Goal: Information Seeking & Learning: Learn about a topic

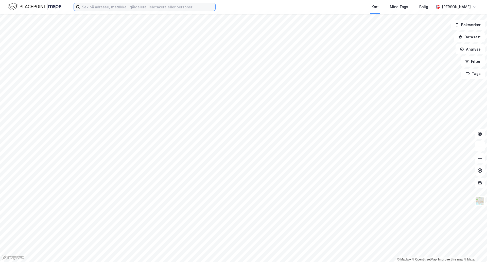
click at [133, 6] on input at bounding box center [148, 7] width 136 height 8
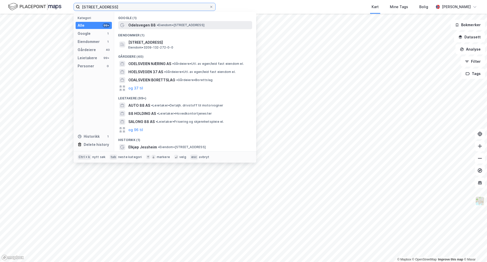
type input "odelsvegen 88"
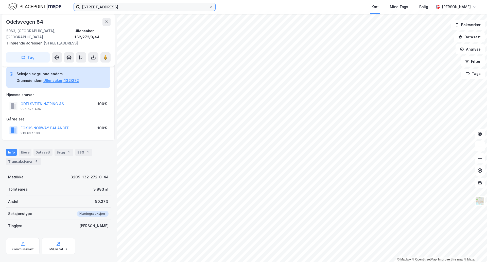
scroll to position [9, 0]
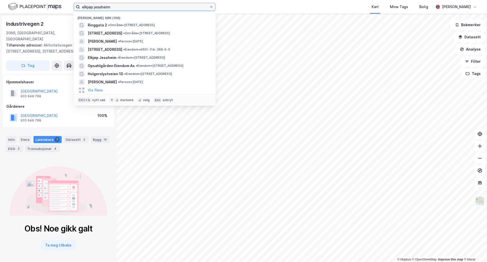
click at [124, 5] on input "elkjøp jessheim" at bounding box center [144, 7] width 129 height 8
drag, startPoint x: 117, startPoint y: 7, endPoint x: -177, endPoint y: -31, distance: 296.0
click at [0, 0] on html "elkjøp jessheim Nylige søk (100) Ringgata 2 • Område • Ringgata 2, 0577 Oslo Ri…" at bounding box center [243, 131] width 487 height 262
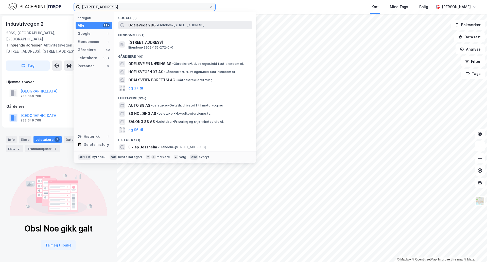
type input "odelsvegen 88"
click at [157, 25] on span "•" at bounding box center [158, 25] width 2 height 4
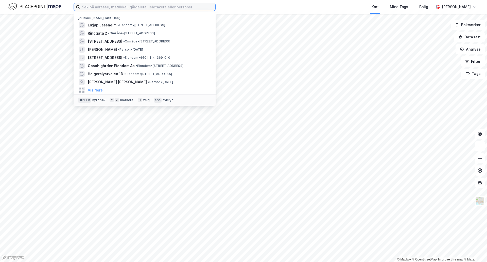
click at [96, 5] on input at bounding box center [148, 7] width 136 height 8
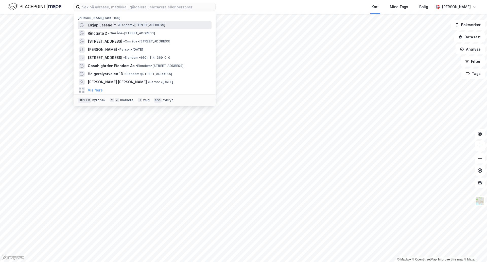
click at [111, 26] on span "Elkjøp Jessheim" at bounding box center [102, 25] width 29 height 6
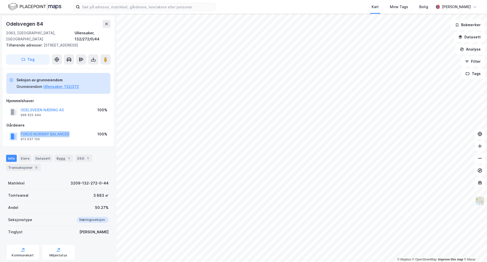
drag, startPoint x: 65, startPoint y: 129, endPoint x: 20, endPoint y: 126, distance: 45.2
click at [20, 130] on div "FOKUS NORWAY BALANCED 913 637 100 100%" at bounding box center [58, 136] width 104 height 12
